Goal: Task Accomplishment & Management: Use online tool/utility

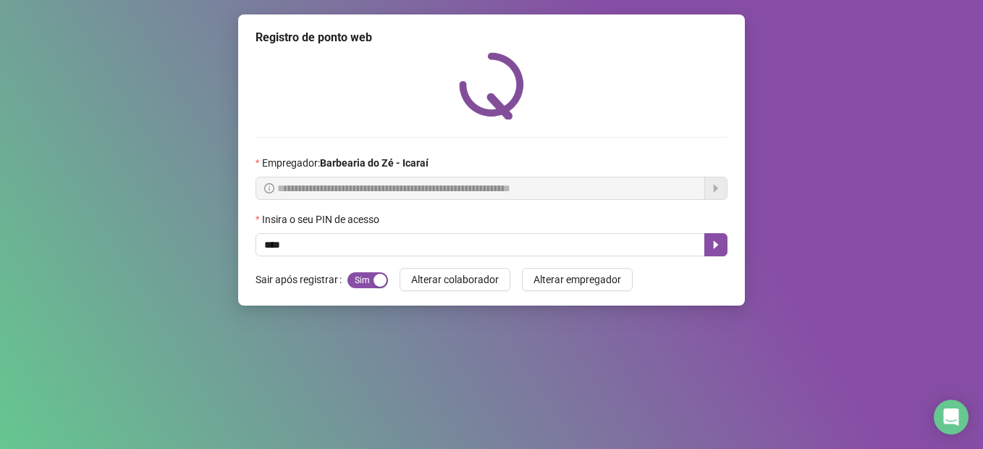
type input "****"
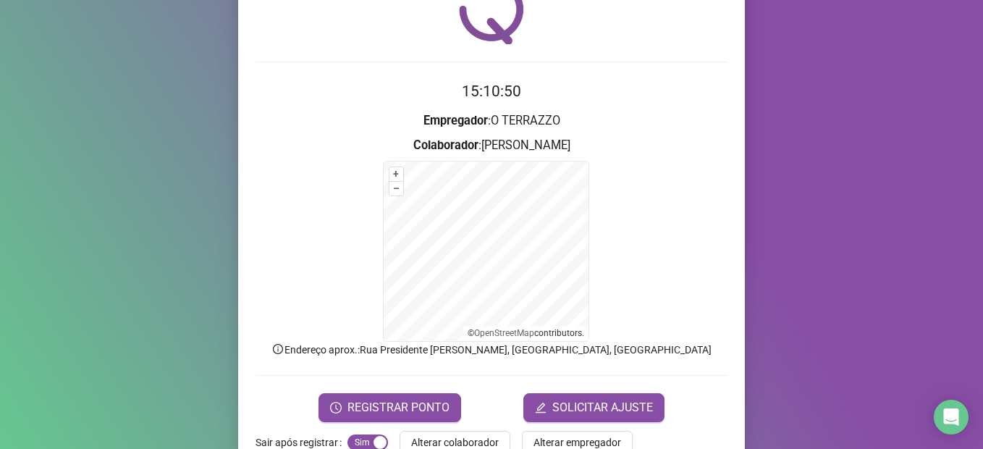
scroll to position [112, 0]
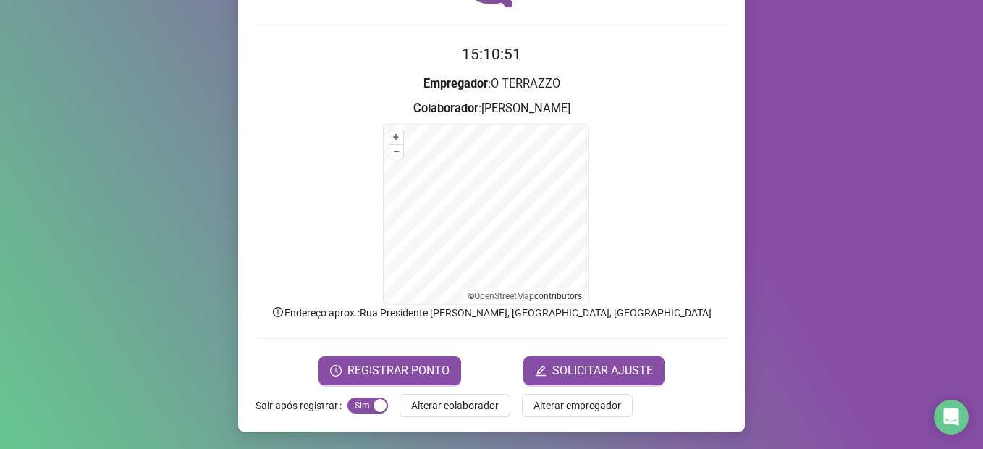
click at [397, 353] on form "15:10:51 Empregador : O TERRAZZO Colaborador : [PERSON_NAME] + – ⇧ › © OpenStre…" at bounding box center [492, 214] width 472 height 342
click at [397, 370] on span "REGISTRAR PONTO" at bounding box center [398, 370] width 102 height 17
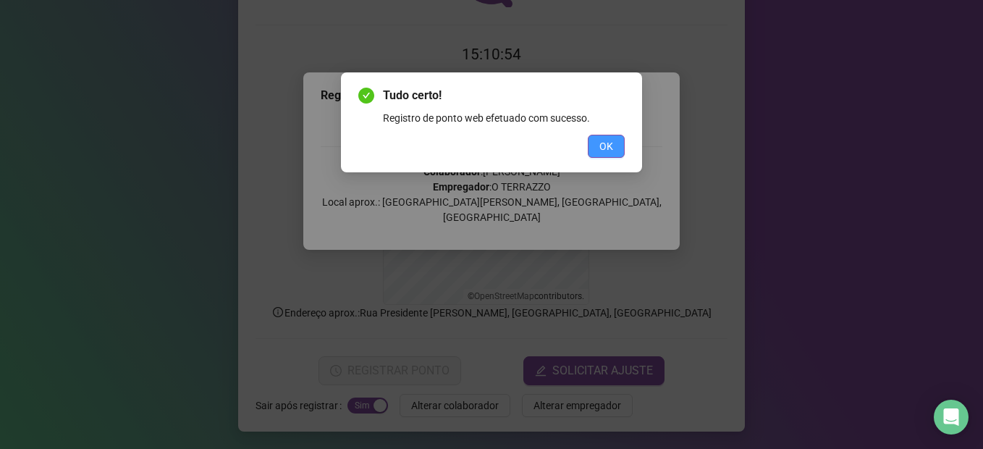
click at [606, 149] on span "OK" at bounding box center [606, 146] width 14 height 16
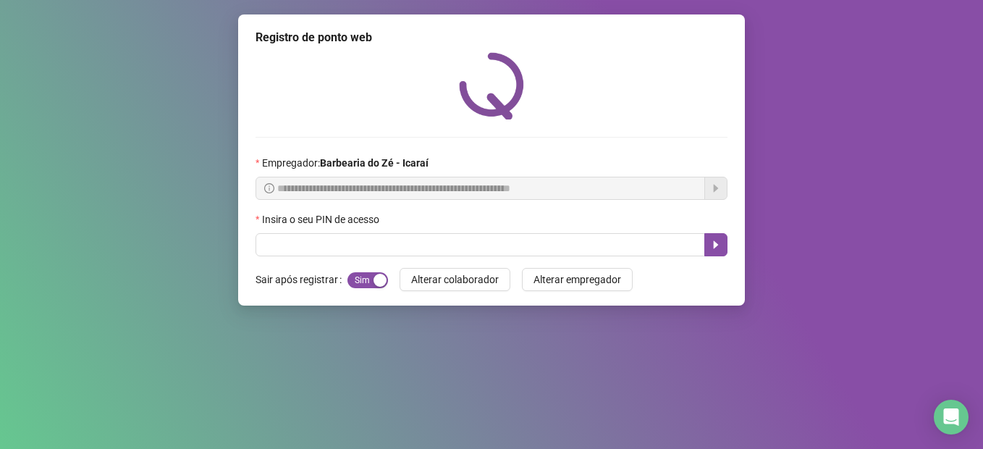
scroll to position [0, 0]
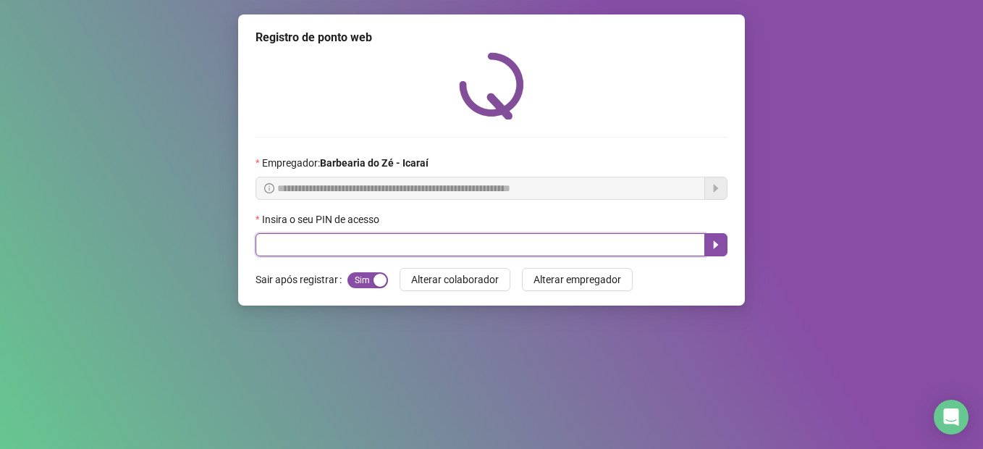
click at [405, 242] on input "text" at bounding box center [481, 244] width 450 height 23
click at [421, 242] on input "text" at bounding box center [481, 244] width 450 height 23
type input "****"
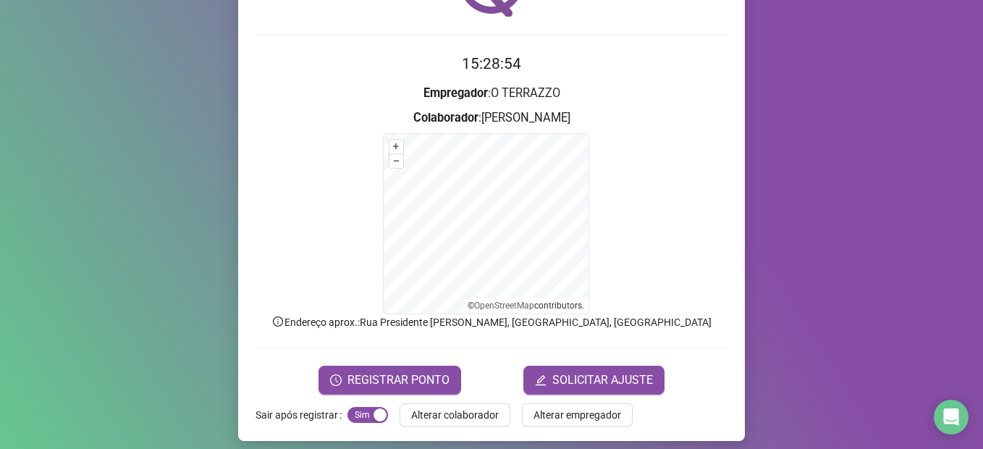
scroll to position [112, 0]
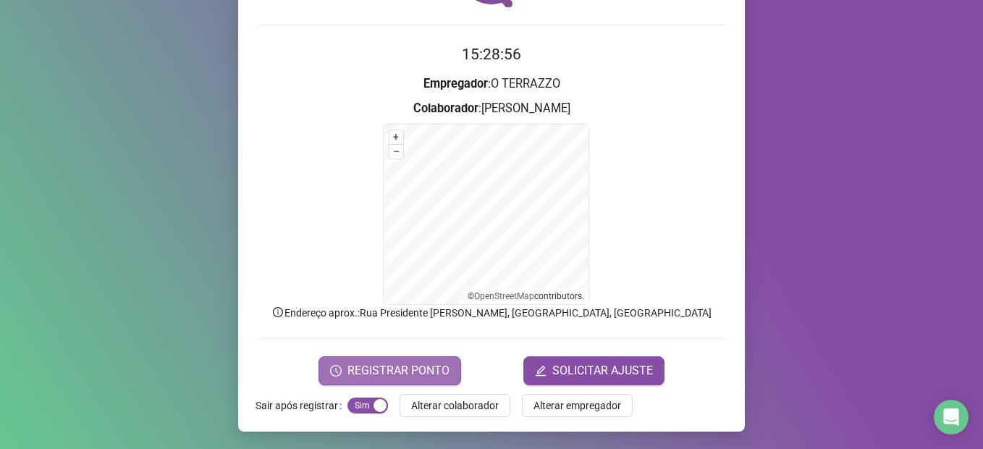
click at [384, 367] on span "REGISTRAR PONTO" at bounding box center [398, 370] width 102 height 17
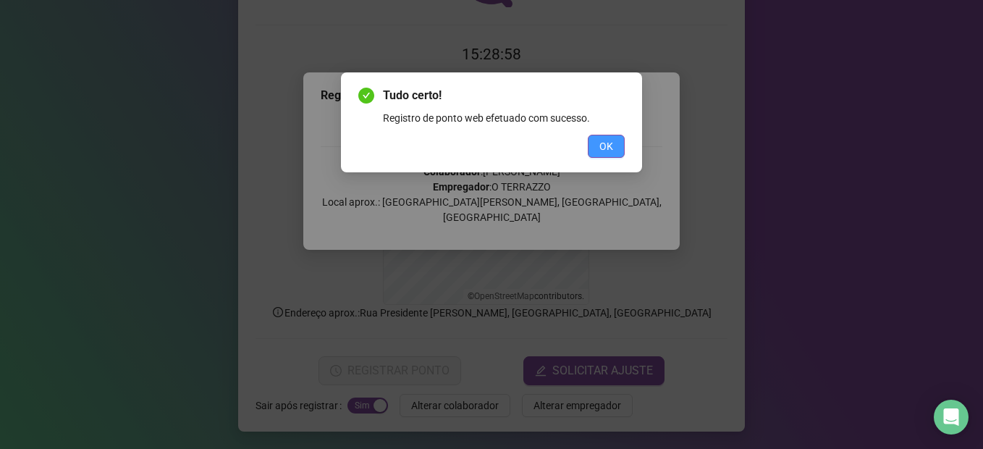
click at [617, 148] on button "OK" at bounding box center [606, 146] width 37 height 23
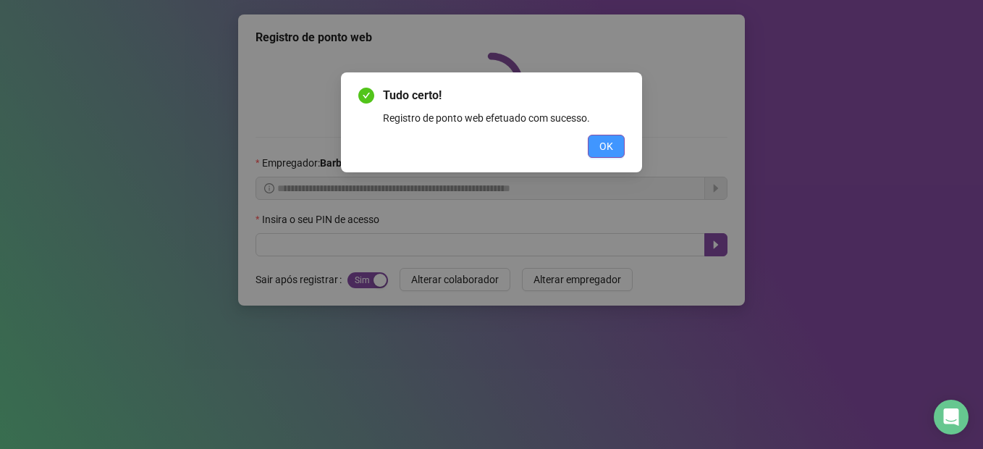
scroll to position [0, 0]
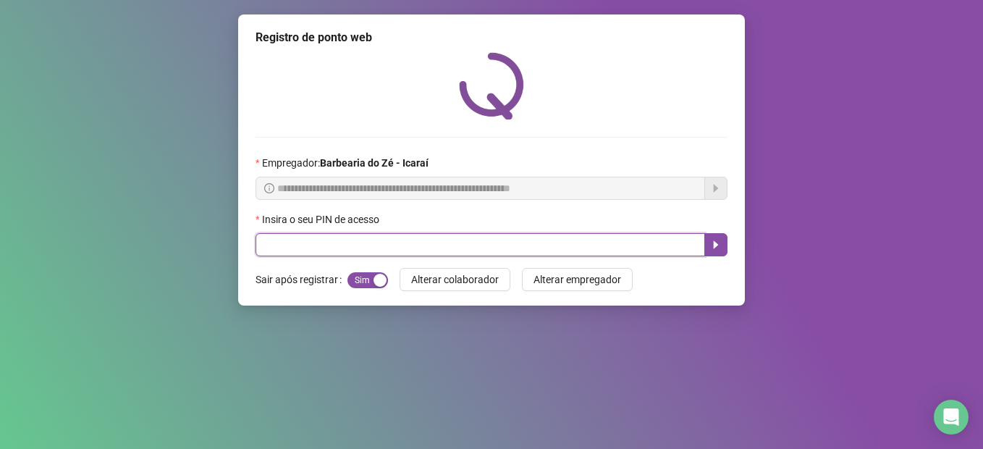
click at [394, 248] on input "text" at bounding box center [481, 244] width 450 height 23
type input "****"
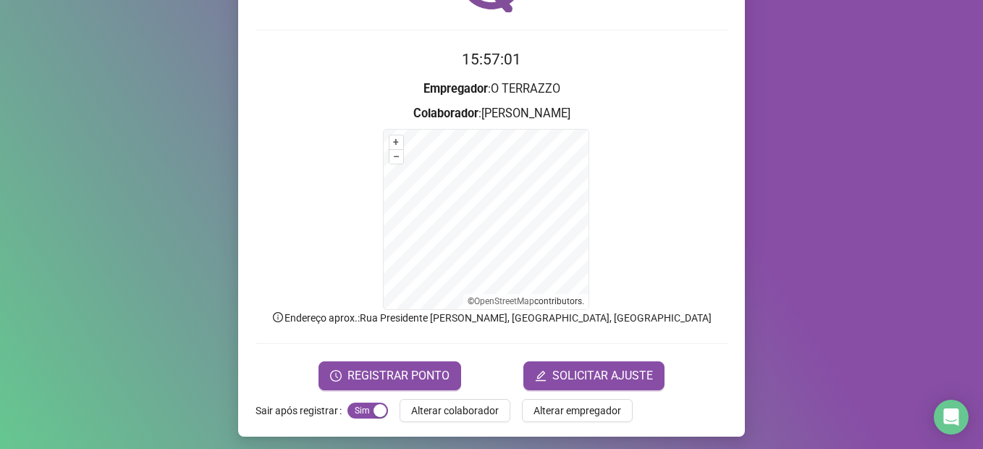
scroll to position [112, 0]
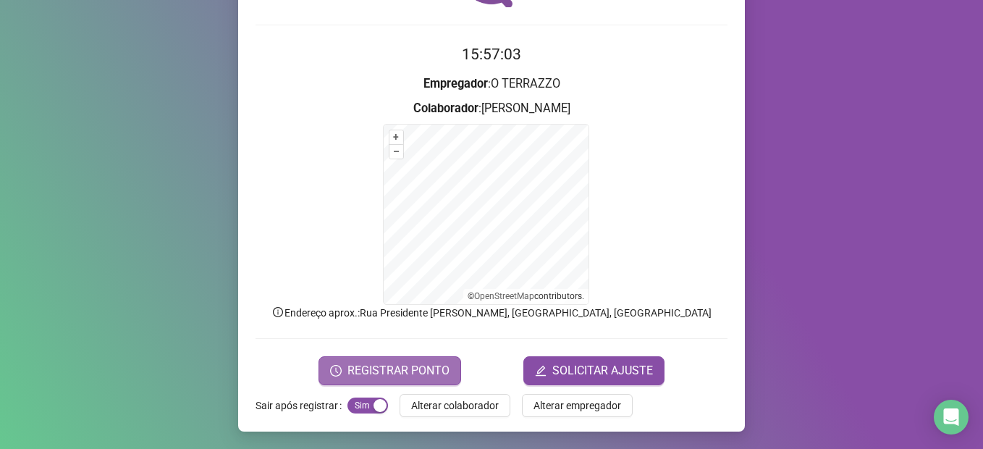
click at [426, 368] on span "REGISTRAR PONTO" at bounding box center [398, 370] width 102 height 17
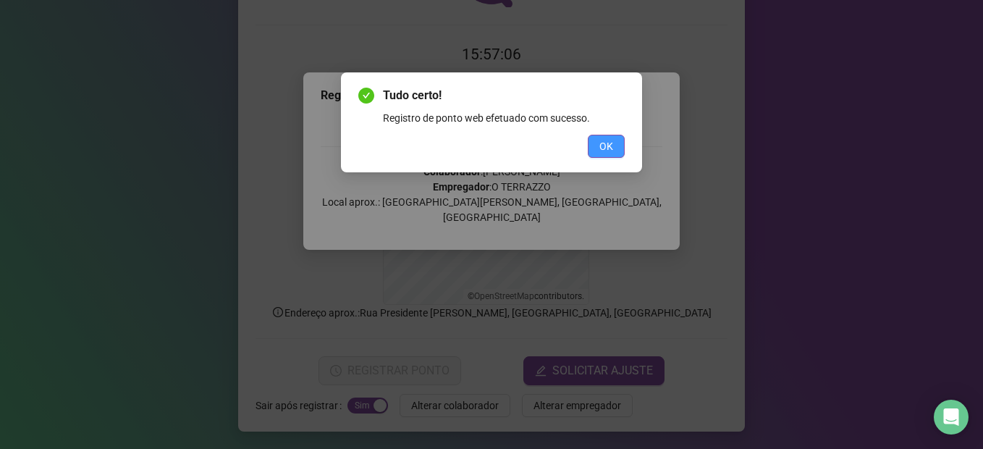
click at [599, 148] on button "OK" at bounding box center [606, 146] width 37 height 23
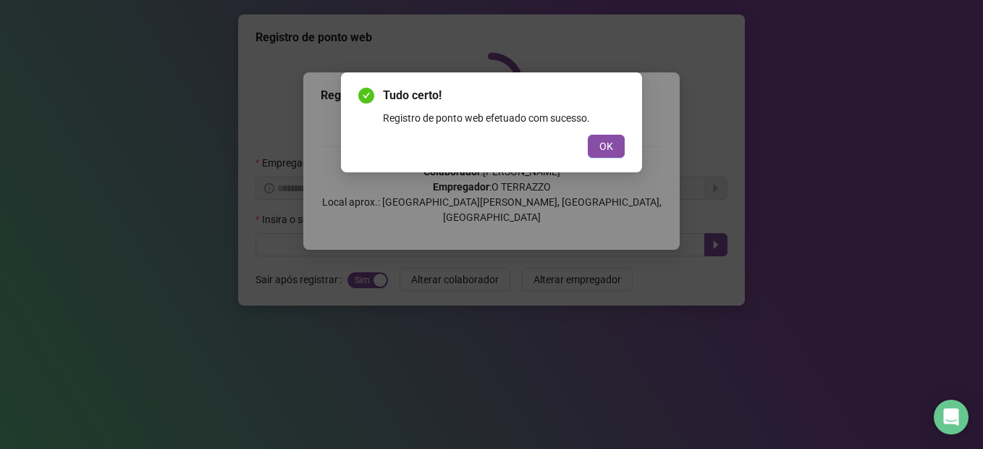
scroll to position [0, 0]
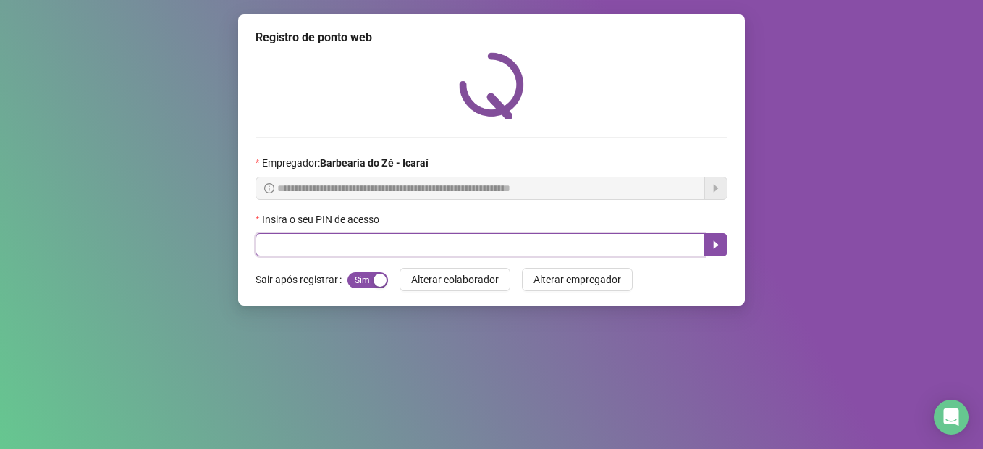
click at [353, 244] on input "text" at bounding box center [481, 244] width 450 height 23
type input "*****"
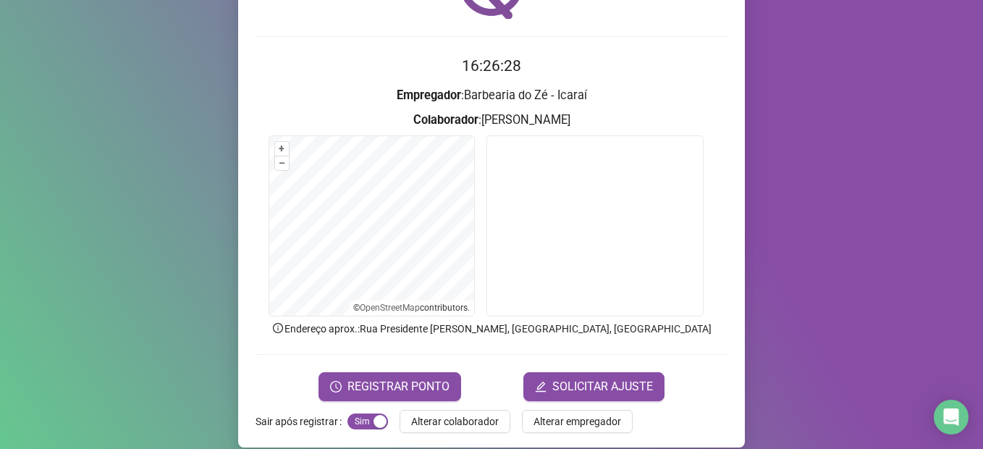
scroll to position [117, 0]
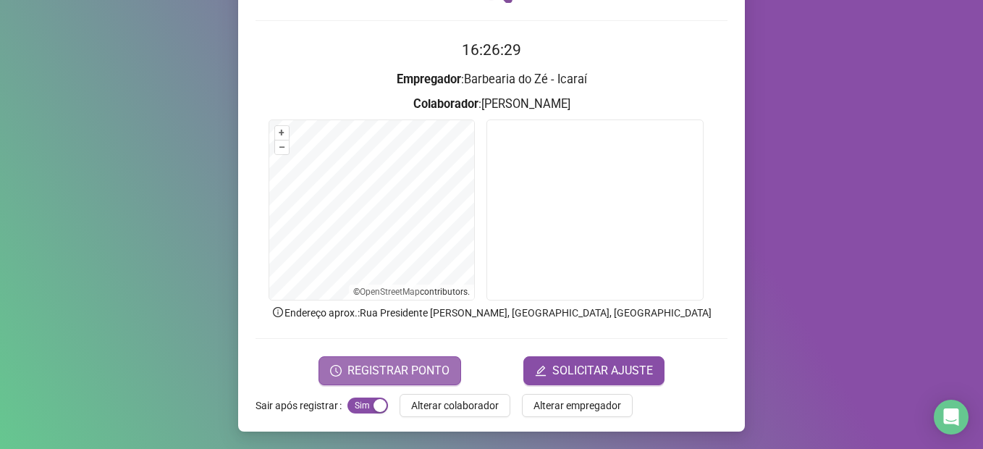
click at [441, 370] on span "REGISTRAR PONTO" at bounding box center [398, 370] width 102 height 17
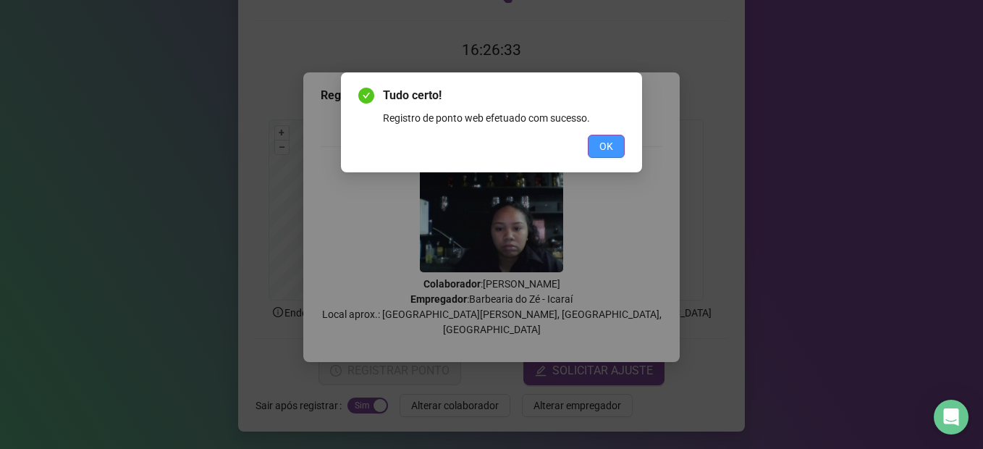
click at [604, 155] on button "OK" at bounding box center [606, 146] width 37 height 23
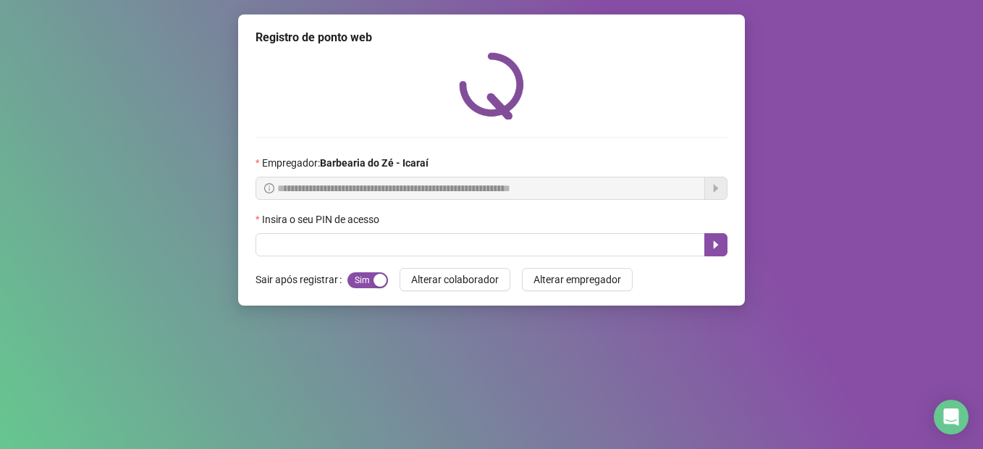
scroll to position [0, 0]
click at [720, 246] on icon "caret-right" at bounding box center [716, 245] width 12 height 12
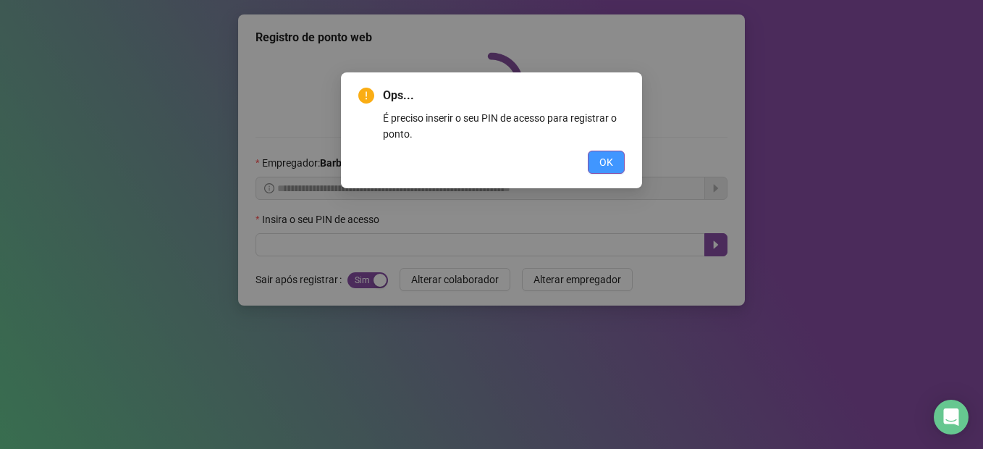
click at [620, 167] on button "OK" at bounding box center [606, 162] width 37 height 23
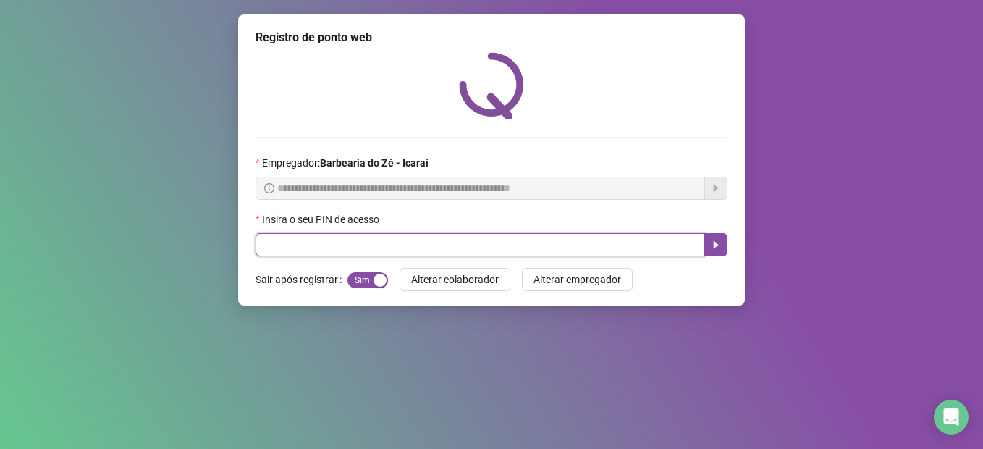
click at [366, 240] on input "text" at bounding box center [481, 244] width 450 height 23
type input "*****"
click at [716, 250] on icon "caret-right" at bounding box center [716, 245] width 12 height 12
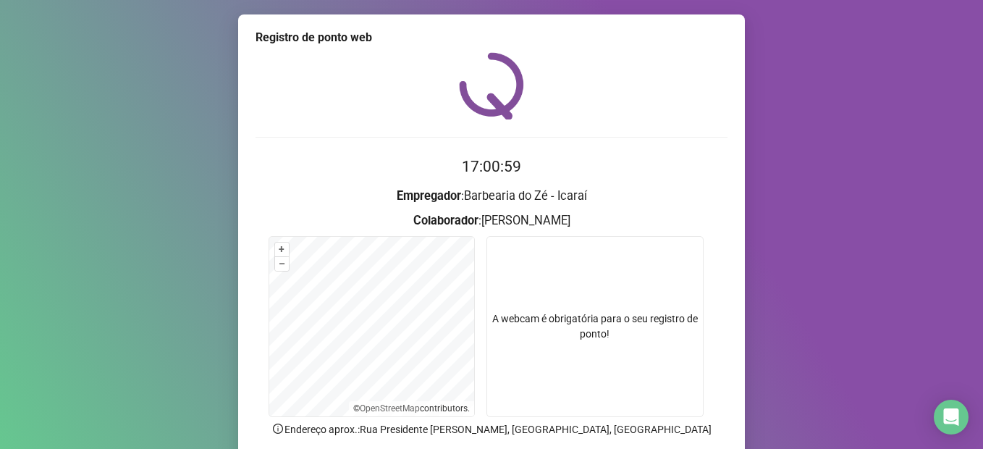
scroll to position [117, 0]
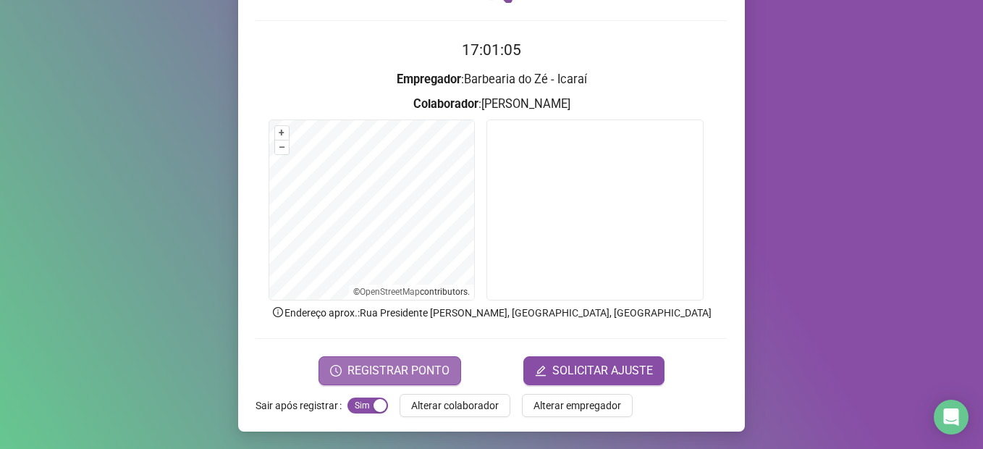
click at [430, 369] on span "REGISTRAR PONTO" at bounding box center [398, 370] width 102 height 17
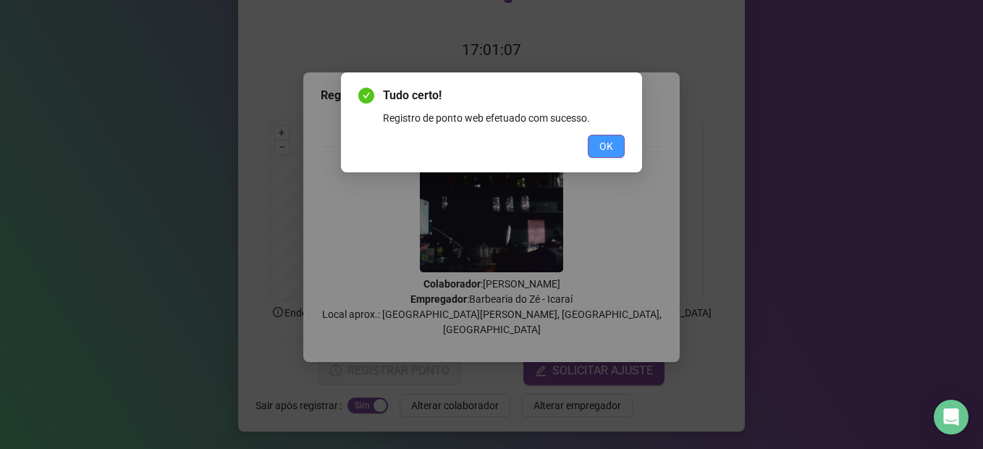
click at [596, 145] on button "OK" at bounding box center [606, 146] width 37 height 23
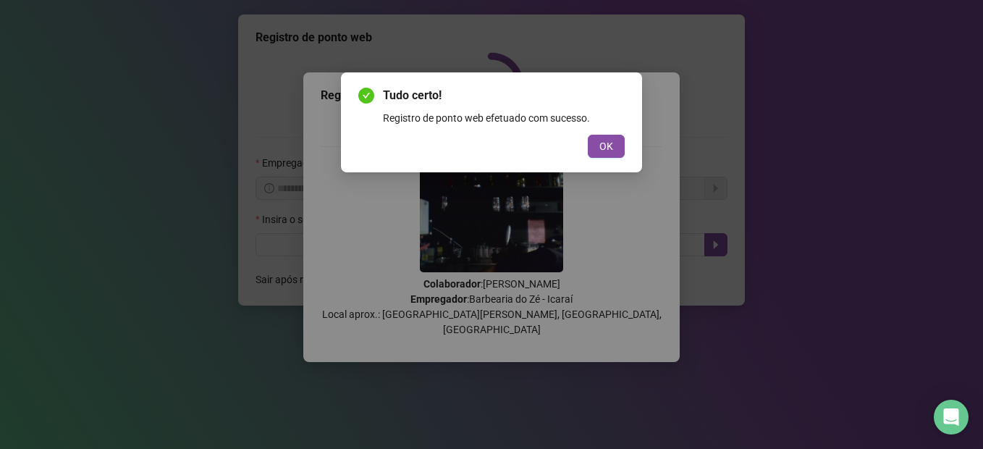
scroll to position [0, 0]
